Goal: Task Accomplishment & Management: Manage account settings

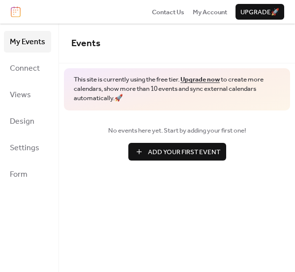
click at [168, 152] on span "Add Your First Event" at bounding box center [184, 152] width 72 height 10
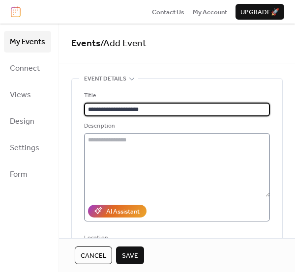
type input "**********"
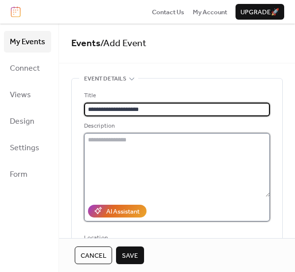
click at [146, 135] on textarea at bounding box center [177, 165] width 186 height 64
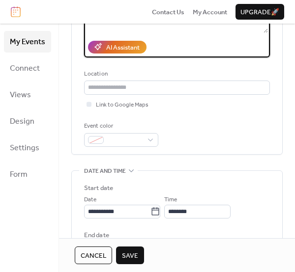
scroll to position [147, 0]
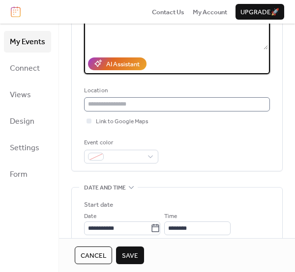
type textarea "**********"
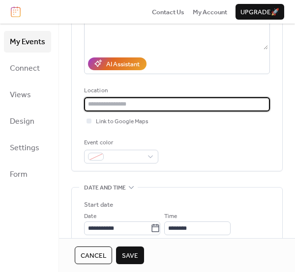
click at [182, 103] on input "text" at bounding box center [177, 104] width 186 height 14
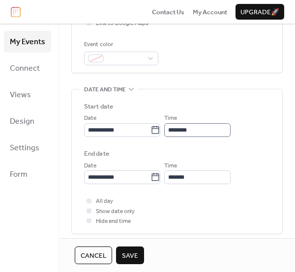
scroll to position [0, 0]
type input "**********"
click at [89, 222] on div at bounding box center [89, 221] width 5 height 5
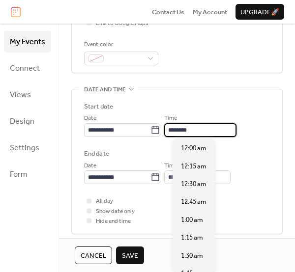
click at [210, 130] on input "********" at bounding box center [200, 130] width 72 height 14
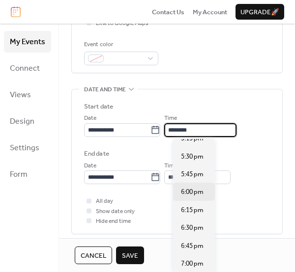
scroll to position [1253, 0]
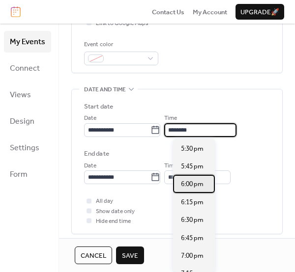
click at [198, 186] on span "6:00 pm" at bounding box center [192, 184] width 23 height 10
type input "*******"
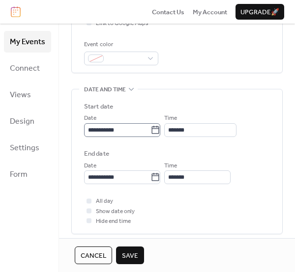
click at [160, 130] on icon at bounding box center [155, 130] width 10 height 10
click at [150, 130] on input "**********" at bounding box center [117, 130] width 66 height 14
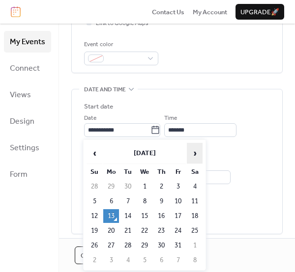
click at [193, 149] on span "›" at bounding box center [194, 154] width 15 height 20
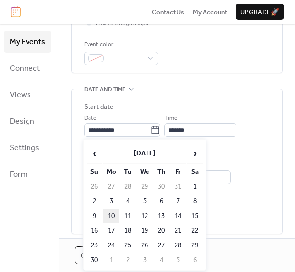
click at [112, 214] on td "10" at bounding box center [111, 216] width 16 height 14
type input "**********"
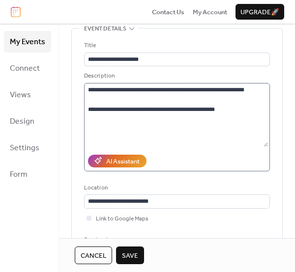
scroll to position [49, 0]
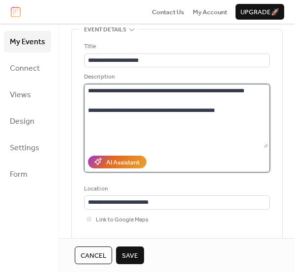
click at [220, 110] on textarea "**********" at bounding box center [176, 116] width 184 height 64
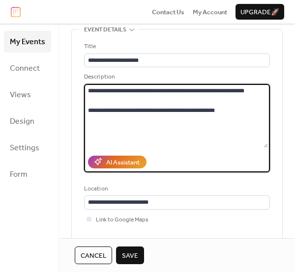
click at [87, 105] on textarea "**********" at bounding box center [176, 116] width 184 height 64
click at [88, 110] on textarea "**********" at bounding box center [176, 116] width 184 height 64
click at [101, 131] on textarea "**********" at bounding box center [176, 116] width 184 height 64
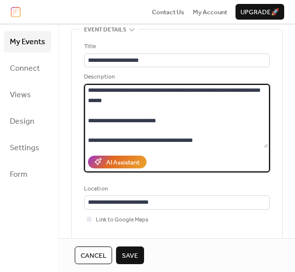
click at [200, 138] on textarea "**********" at bounding box center [176, 116] width 184 height 64
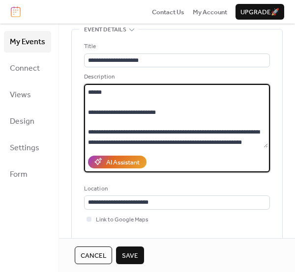
scroll to position [39, 0]
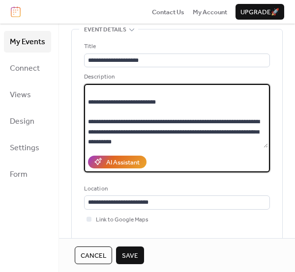
click at [184, 100] on textarea "**********" at bounding box center [176, 116] width 184 height 64
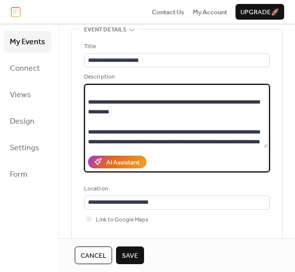
click at [176, 109] on textarea "**********" at bounding box center [176, 116] width 184 height 64
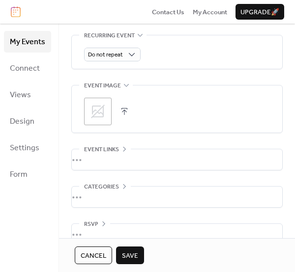
scroll to position [478, 0]
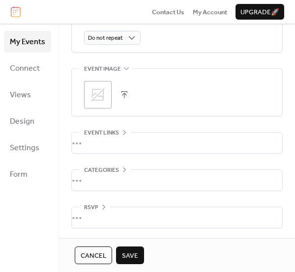
type textarea "**********"
click at [96, 217] on div "•••" at bounding box center [177, 217] width 210 height 21
click at [97, 204] on div "RSVP" at bounding box center [94, 208] width 31 height 10
click at [95, 209] on div "•••" at bounding box center [177, 217] width 210 height 21
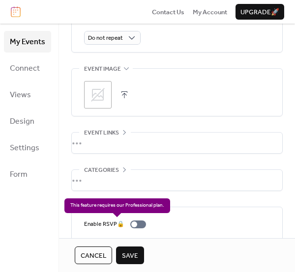
click at [139, 222] on div "Enable RSVP 🔒" at bounding box center [117, 225] width 66 height 10
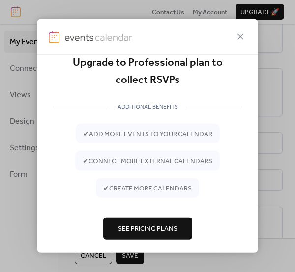
scroll to position [19, 0]
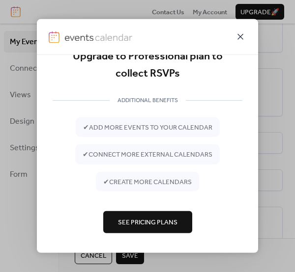
click at [243, 35] on icon at bounding box center [240, 37] width 12 height 12
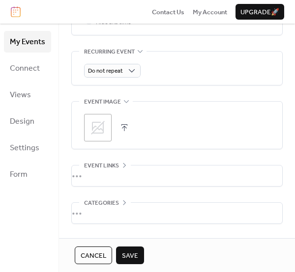
scroll to position [509, 0]
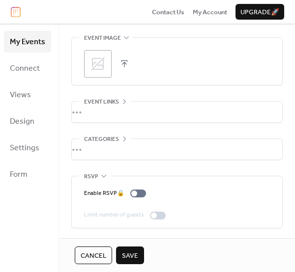
click at [103, 175] on icon at bounding box center [104, 177] width 8 height 8
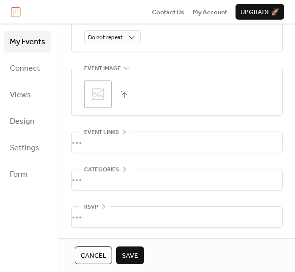
click at [118, 168] on div "Categories" at bounding box center [105, 170] width 52 height 10
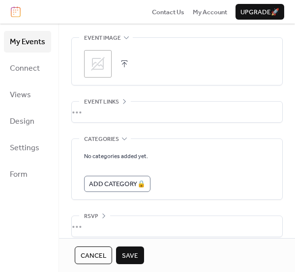
click at [115, 139] on span "Categories" at bounding box center [101, 140] width 35 height 10
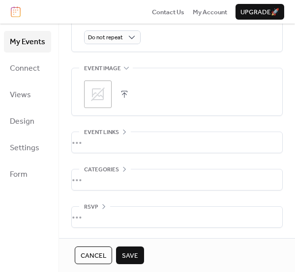
click at [114, 129] on span "Event links" at bounding box center [101, 133] width 35 height 10
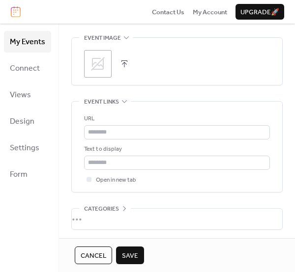
click at [118, 97] on span "Event links" at bounding box center [101, 102] width 35 height 10
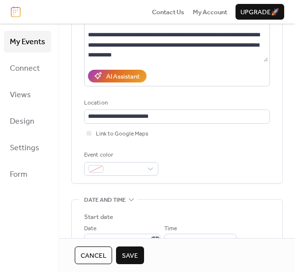
scroll to position [0, 0]
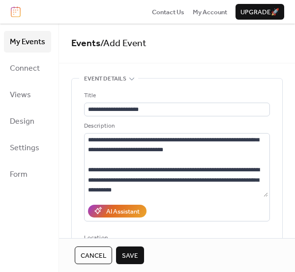
click at [132, 261] on span "Save" at bounding box center [130, 256] width 16 height 10
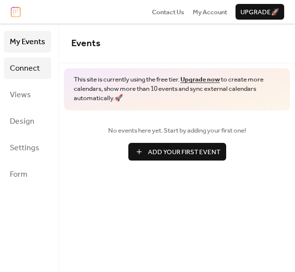
click at [29, 70] on span "Connect" at bounding box center [25, 69] width 30 height 16
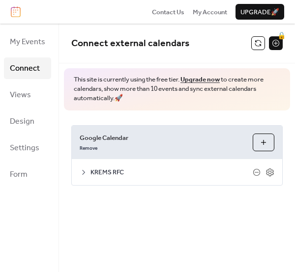
click at [85, 172] on icon at bounding box center [84, 173] width 8 height 8
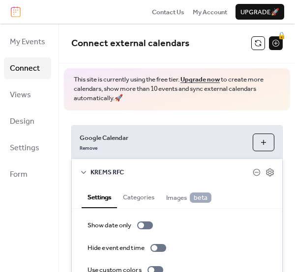
click at [86, 177] on div "KREMS RFC" at bounding box center [177, 172] width 210 height 26
click at [82, 170] on icon at bounding box center [84, 173] width 8 height 8
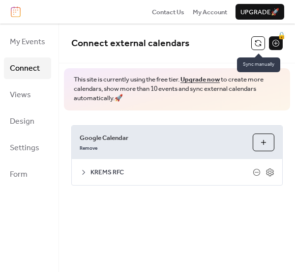
click at [259, 43] on button at bounding box center [258, 43] width 14 height 14
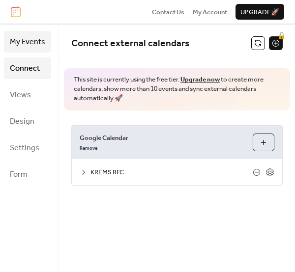
click at [22, 44] on span "My Events" at bounding box center [27, 42] width 35 height 16
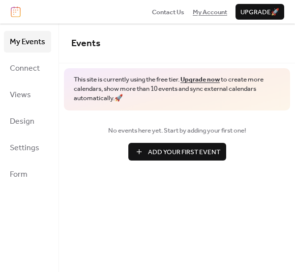
click at [204, 12] on span "My Account" at bounding box center [210, 12] width 34 height 10
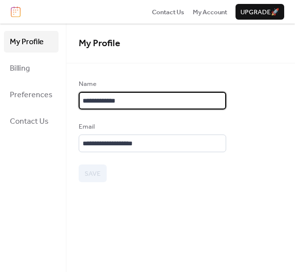
drag, startPoint x: 146, startPoint y: 99, endPoint x: 73, endPoint y: 95, distance: 72.9
click at [73, 95] on div "**********" at bounding box center [180, 130] width 229 height 103
type input "**********"
click at [88, 177] on span "Save" at bounding box center [93, 174] width 16 height 10
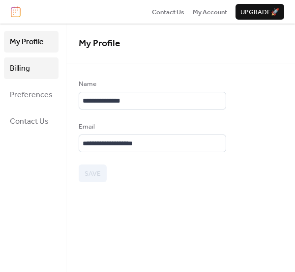
click at [24, 66] on span "Billing" at bounding box center [20, 69] width 20 height 16
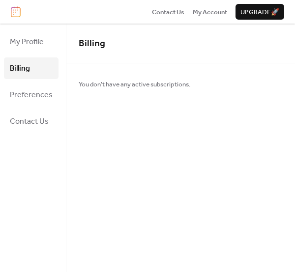
click at [14, 80] on ul "My Profile Billing Preferences Contact Us" at bounding box center [31, 81] width 55 height 101
click at [23, 101] on span "Preferences" at bounding box center [31, 96] width 43 height 16
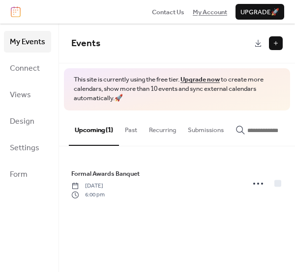
click at [214, 11] on span "My Account" at bounding box center [210, 12] width 34 height 10
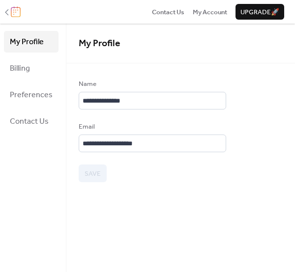
click at [12, 10] on img at bounding box center [16, 11] width 10 height 11
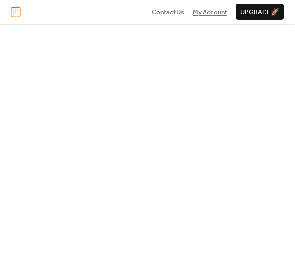
click at [208, 10] on span "My Account" at bounding box center [210, 12] width 34 height 10
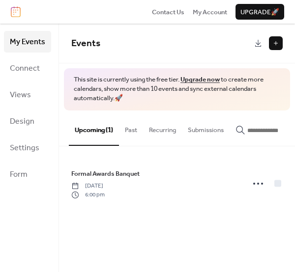
click at [279, 39] on button at bounding box center [276, 43] width 14 height 14
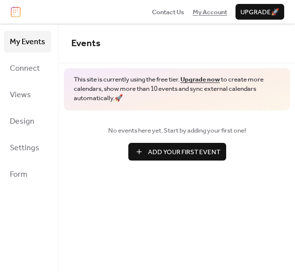
click at [212, 14] on span "My Account" at bounding box center [210, 12] width 34 height 10
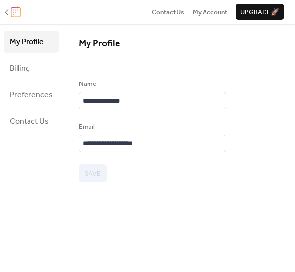
click at [17, 9] on img at bounding box center [16, 11] width 10 height 11
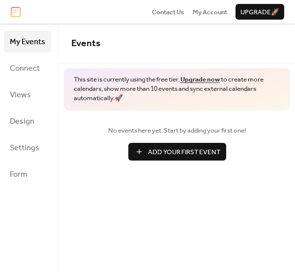
click at [14, 83] on ul "My Events Connect Views Design Settings Form" at bounding box center [27, 108] width 47 height 154
click at [20, 96] on span "Views" at bounding box center [20, 96] width 21 height 16
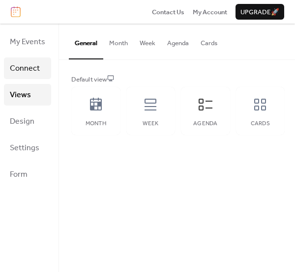
click at [34, 70] on span "Connect" at bounding box center [25, 69] width 30 height 16
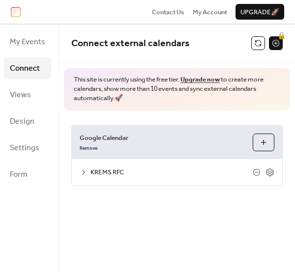
click at [101, 163] on div "KREMS RFC" at bounding box center [177, 172] width 210 height 26
click at [83, 175] on icon at bounding box center [84, 173] width 8 height 8
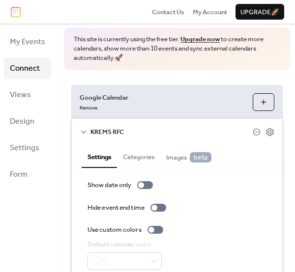
scroll to position [80, 0]
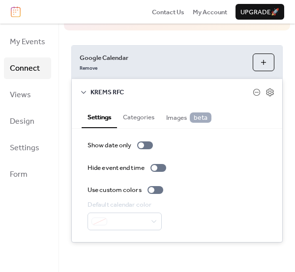
click at [82, 87] on div "KREMS RFC" at bounding box center [177, 92] width 210 height 26
click at [82, 99] on div "KREMS RFC" at bounding box center [177, 92] width 210 height 26
click at [84, 95] on icon at bounding box center [84, 92] width 8 height 8
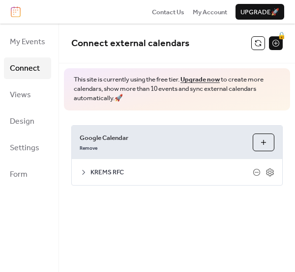
scroll to position [0, 0]
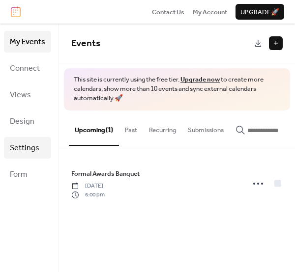
click at [23, 146] on span "Settings" at bounding box center [24, 149] width 29 height 16
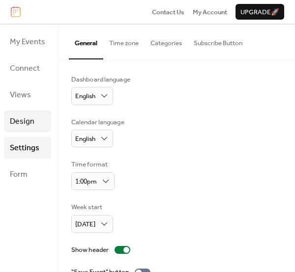
click at [30, 113] on link "Design" at bounding box center [27, 122] width 47 height 22
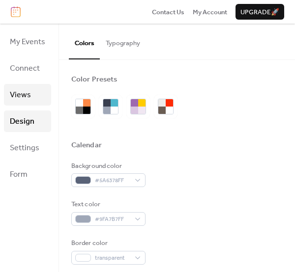
click at [25, 95] on span "Views" at bounding box center [20, 96] width 21 height 16
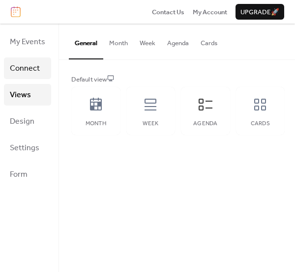
click at [29, 76] on span "Connect" at bounding box center [25, 69] width 30 height 16
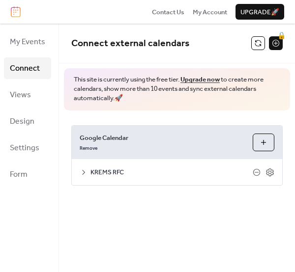
click at [83, 173] on icon at bounding box center [84, 173] width 8 height 8
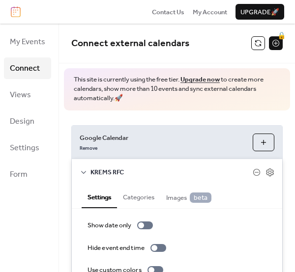
click at [82, 171] on icon at bounding box center [84, 173] width 8 height 8
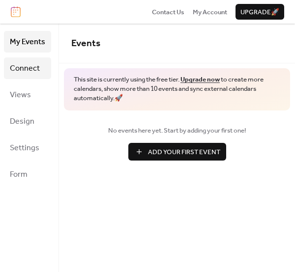
click at [18, 68] on span "Connect" at bounding box center [25, 69] width 30 height 16
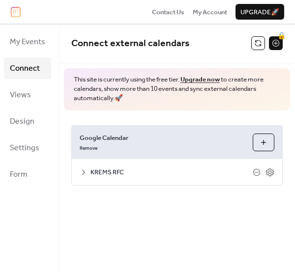
click at [85, 171] on icon at bounding box center [84, 173] width 8 height 8
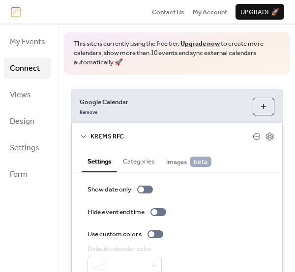
scroll to position [80, 0]
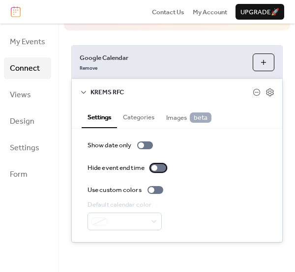
click at [159, 167] on div at bounding box center [158, 168] width 16 height 8
click at [266, 89] on icon at bounding box center [269, 92] width 7 height 8
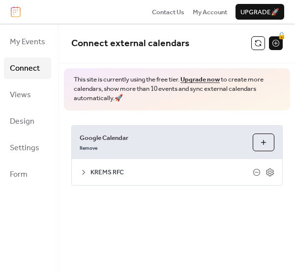
click at [92, 169] on span "KREMS RFC" at bounding box center [171, 173] width 162 height 10
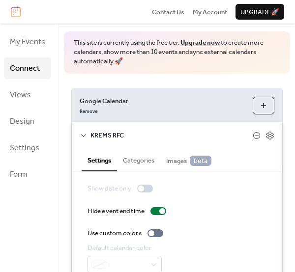
scroll to position [80, 0]
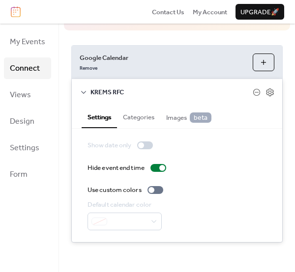
click at [284, 43] on div "Google Calendar Remove Choose Calendars KREMS RFC Settings Categories Images be…" at bounding box center [177, 144] width 236 height 228
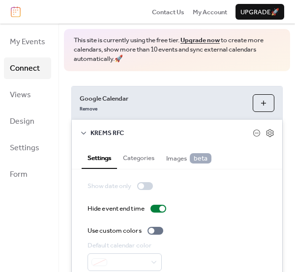
scroll to position [0, 0]
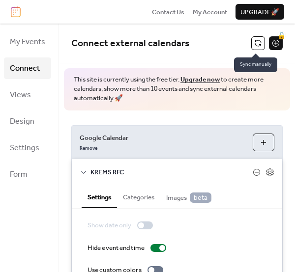
click at [257, 43] on button at bounding box center [258, 43] width 14 height 14
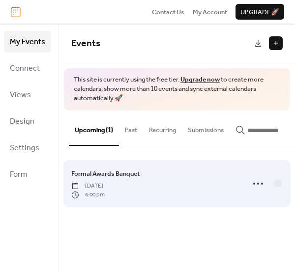
click at [201, 190] on div "Formal Awards Banquet [DATE] 6:00 pm" at bounding box center [154, 184] width 167 height 30
click at [259, 183] on icon at bounding box center [258, 184] width 16 height 16
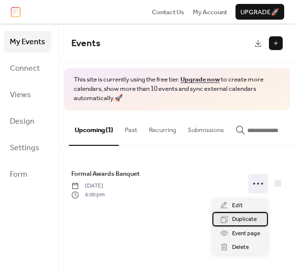
click at [241, 216] on span "Duplicate" at bounding box center [244, 220] width 25 height 10
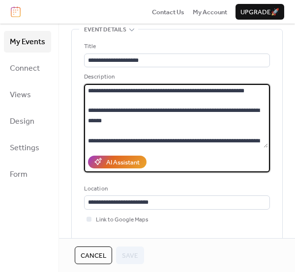
drag, startPoint x: 155, startPoint y: 145, endPoint x: 75, endPoint y: 68, distance: 110.6
click at [75, 68] on div "**********" at bounding box center [177, 149] width 210 height 240
